Goal: Check status: Check status

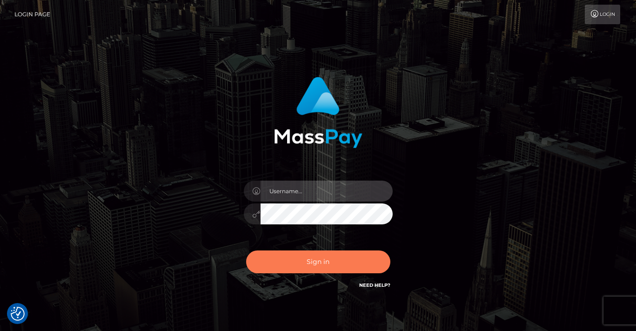
type input "vlad"
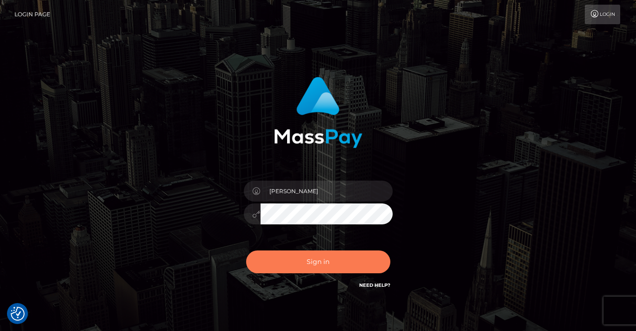
click at [327, 268] on button "Sign in" at bounding box center [318, 261] width 144 height 23
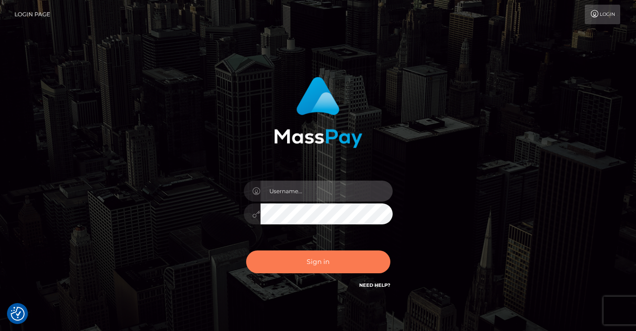
type input "vlad"
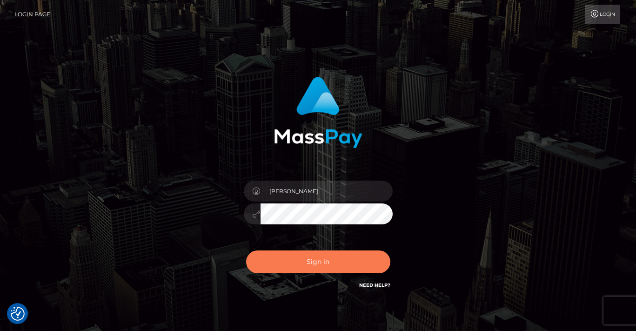
click at [289, 263] on button "Sign in" at bounding box center [318, 261] width 144 height 23
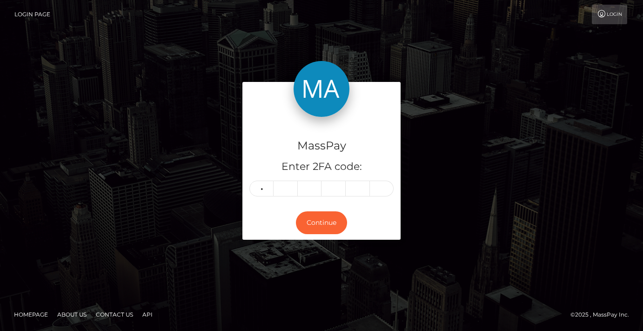
type input "5"
type input "7"
type input "9"
type input "8"
type input "0"
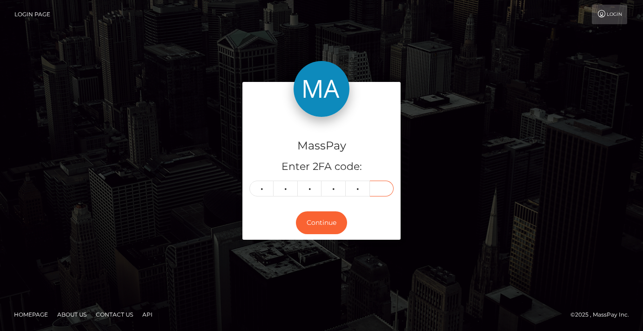
type input "3"
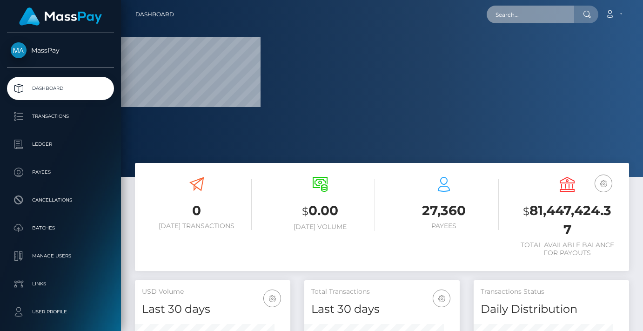
click at [540, 9] on input "text" at bounding box center [531, 15] width 88 height 18
paste input "poact_Wl9vZPl10ibQ"
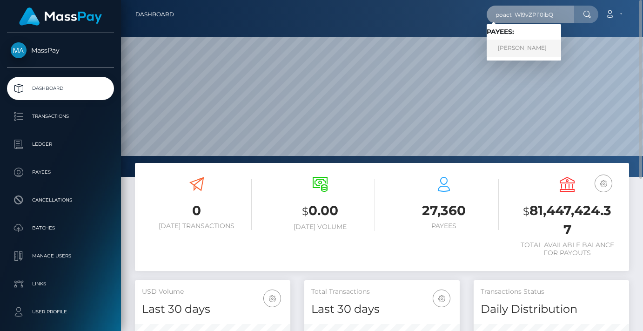
type input "poact_Wl9vZPl10ibQ"
click at [542, 48] on link "Mohamed Motasem" at bounding box center [524, 48] width 74 height 17
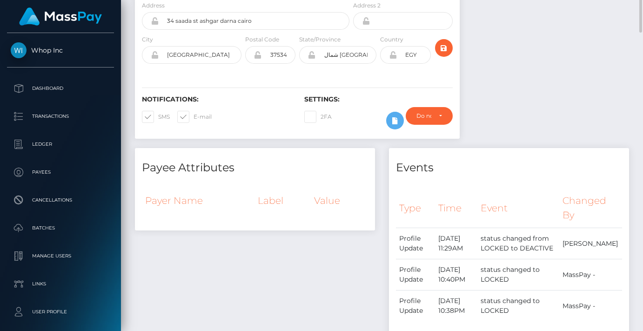
scroll to position [74, 0]
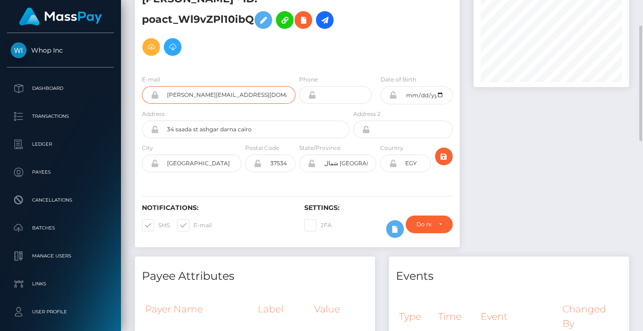
drag, startPoint x: 270, startPoint y: 101, endPoint x: 163, endPoint y: 102, distance: 106.2
click at [163, 102] on input "[PERSON_NAME][EMAIL_ADDRESS][DOMAIN_NAME]" at bounding box center [227, 95] width 137 height 18
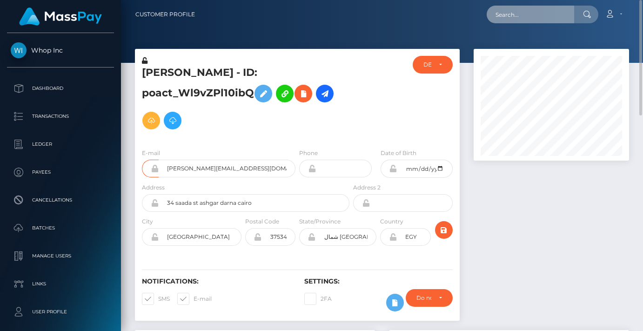
click at [511, 14] on input "text" at bounding box center [531, 15] width 88 height 18
paste input "PY62096803"
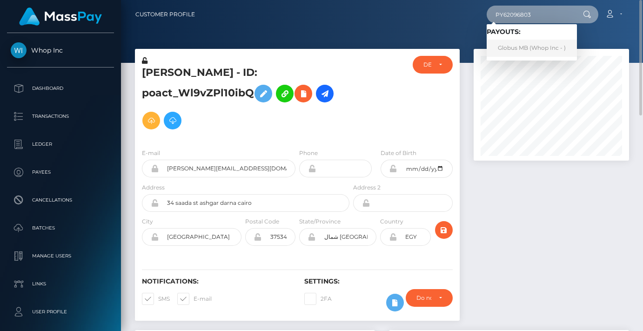
type input "PY62096803"
click at [520, 50] on link "Globus MB (Whop Inc - )" at bounding box center [532, 48] width 90 height 17
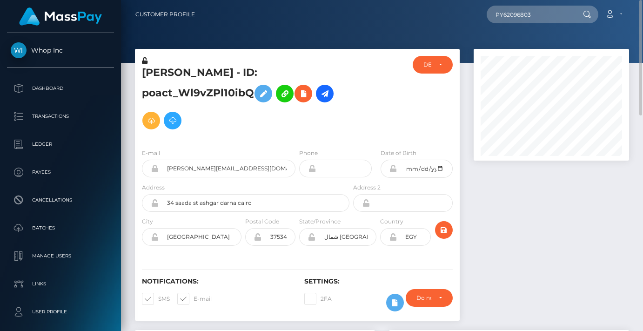
click at [418, 123] on div "ACTIVE DEACTIVE CLOSED DEACTIVE" at bounding box center [433, 98] width 54 height 85
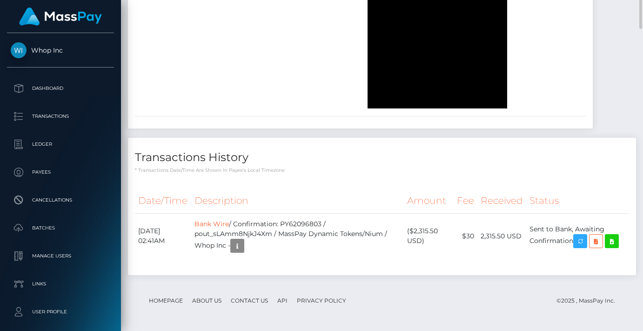
scroll to position [599, 0]
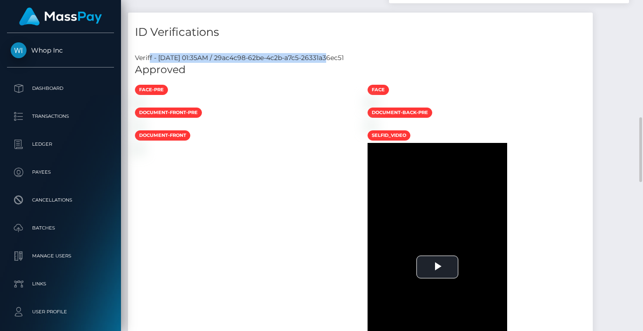
drag, startPoint x: 325, startPoint y: 51, endPoint x: 150, endPoint y: 49, distance: 174.1
click at [150, 49] on div "Veriff - [DATE] 01:35AM / 29ac4c98-62be-4c2b-a7c5-26331a36ec51 Approved face-pr…" at bounding box center [360, 228] width 465 height 365
click at [203, 56] on div "Veriff - [DATE] 01:35AM / 29ac4c98-62be-4c2b-a7c5-26331a36ec51" at bounding box center [360, 58] width 465 height 10
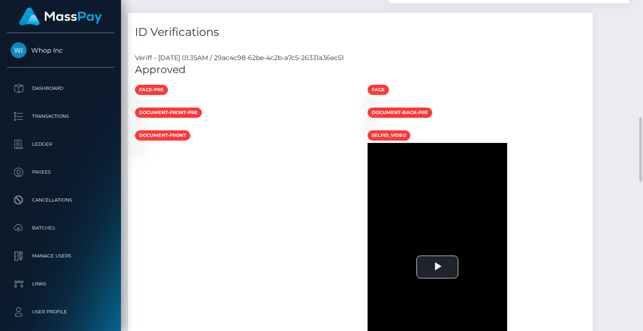
click at [232, 58] on div "Veriff - [DATE] 01:35AM / 29ac4c98-62be-4c2b-a7c5-26331a36ec51" at bounding box center [360, 58] width 465 height 10
click at [308, 78] on div "Approved" at bounding box center [360, 73] width 465 height 21
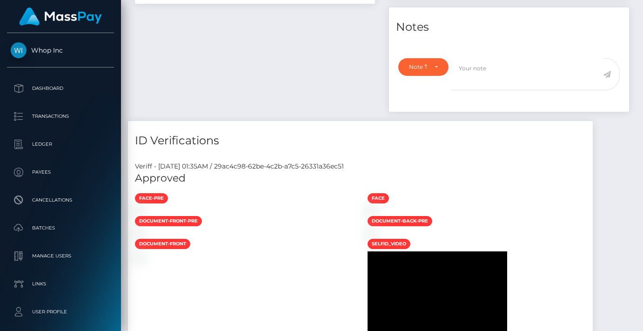
scroll to position [165, 0]
